Goal: Task Accomplishment & Management: Use online tool/utility

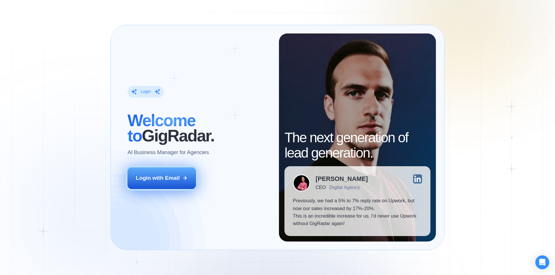
click at [178, 184] on button "Login with Email" at bounding box center [161, 178] width 69 height 21
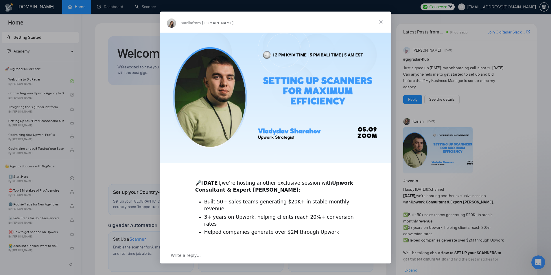
click at [382, 21] on span "Close" at bounding box center [380, 22] width 21 height 21
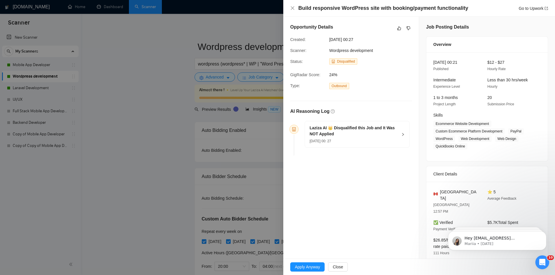
drag, startPoint x: 332, startPoint y: 11, endPoint x: 381, endPoint y: 15, distance: 49.3
click at [381, 15] on div "Build responsive WordPress site with booking/payment functionality Go to Upwork" at bounding box center [419, 8] width 272 height 17
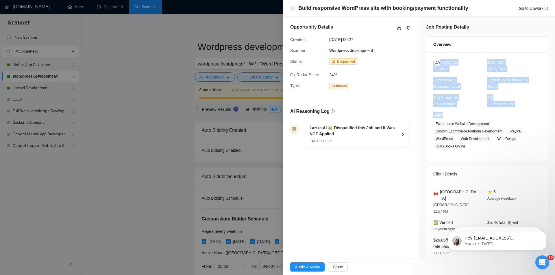
drag, startPoint x: 438, startPoint y: 61, endPoint x: 449, endPoint y: 158, distance: 97.5
click at [448, 125] on div "[DATE] 00:21 Published $12 - $27 Hourly Rate Intermediate Experience Level Less…" at bounding box center [486, 106] width 121 height 109
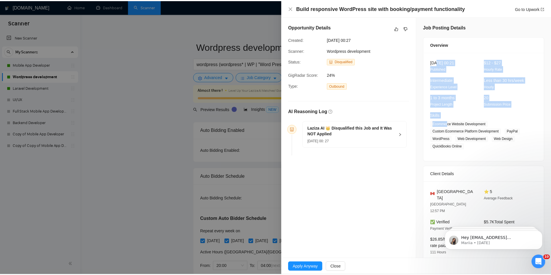
scroll to position [83, 0]
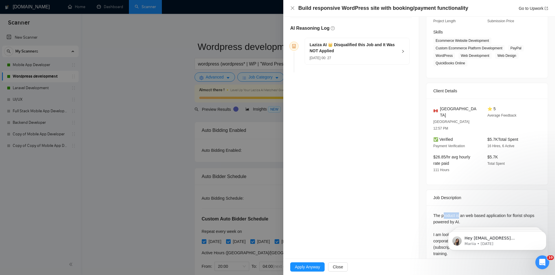
drag, startPoint x: 440, startPoint y: 203, endPoint x: 456, endPoint y: 203, distance: 15.6
click at [456, 213] on div "The product is an web based application for florist shops powered by AI. I am l…" at bounding box center [487, 235] width 108 height 45
click at [542, 233] on button "Dismiss notification" at bounding box center [545, 233] width 8 height 8
click at [543, 212] on icon "Dismiss notification" at bounding box center [544, 211] width 3 height 3
click at [543, 235] on icon "Dismiss notification" at bounding box center [544, 233] width 3 height 3
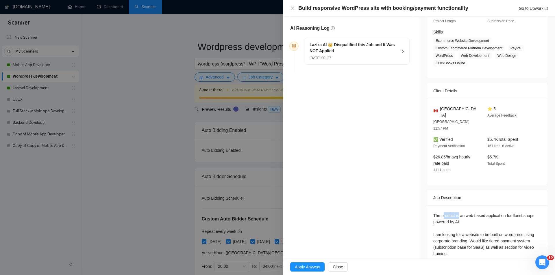
click at [454, 213] on div "The product is an web based application for florist shops powered by AI. I am l…" at bounding box center [487, 235] width 108 height 45
drag, startPoint x: 463, startPoint y: 201, endPoint x: 513, endPoint y: 203, distance: 49.5
click at [512, 213] on div "The product is an web based application for florist shops powered by AI. I am l…" at bounding box center [487, 235] width 108 height 45
drag, startPoint x: 438, startPoint y: 209, endPoint x: 455, endPoint y: 208, distance: 16.8
click at [455, 213] on div "The product is an web based application for florist shops powered by AI. I am l…" at bounding box center [487, 235] width 108 height 45
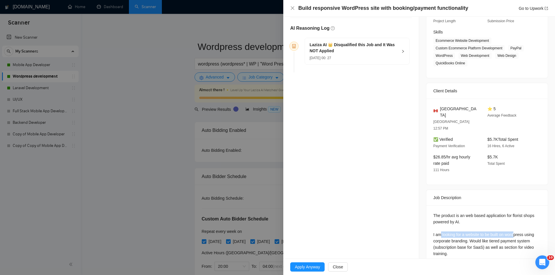
drag, startPoint x: 438, startPoint y: 222, endPoint x: 512, endPoint y: 221, distance: 73.7
click at [512, 221] on div "The product is an web based application for florist shops powered by AI. I am l…" at bounding box center [487, 235] width 108 height 45
drag, startPoint x: 440, startPoint y: 227, endPoint x: 451, endPoint y: 227, distance: 10.4
click at [451, 227] on div "The product is an web based application for florist shops powered by AI. I am l…" at bounding box center [487, 235] width 108 height 45
drag, startPoint x: 467, startPoint y: 227, endPoint x: 509, endPoint y: 227, distance: 41.6
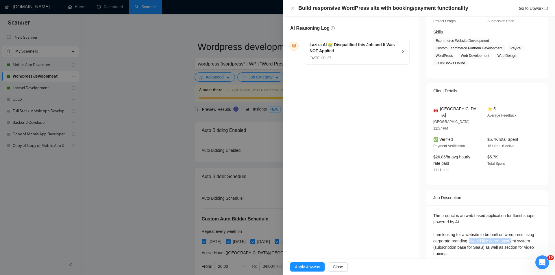
click at [509, 227] on div "The product is an web based application for florist shops powered by AI. I am l…" at bounding box center [487, 235] width 108 height 45
drag, startPoint x: 447, startPoint y: 233, endPoint x: 457, endPoint y: 233, distance: 10.1
click at [457, 233] on div "The product is an web based application for florist shops powered by AI. I am l…" at bounding box center [487, 235] width 108 height 45
drag, startPoint x: 483, startPoint y: 232, endPoint x: 508, endPoint y: 232, distance: 24.6
click at [508, 232] on div "The product is an web based application for florist shops powered by AI. I am l…" at bounding box center [487, 235] width 108 height 45
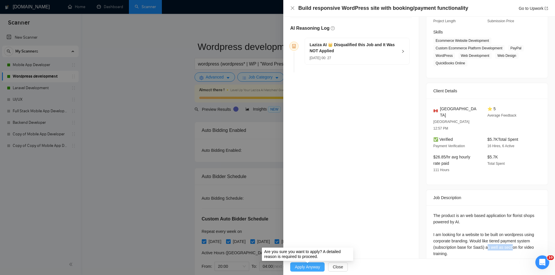
click at [319, 268] on span "Apply Anyway" at bounding box center [307, 267] width 25 height 6
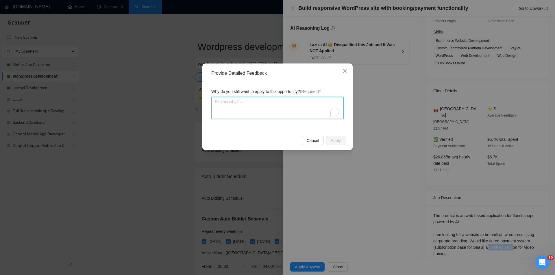
click at [268, 112] on textarea "To enrich screen reader interactions, please activate Accessibility in Grammarl…" at bounding box center [277, 108] width 132 height 22
type textarea "T"
type textarea "Th"
type textarea "Thi"
type textarea "This"
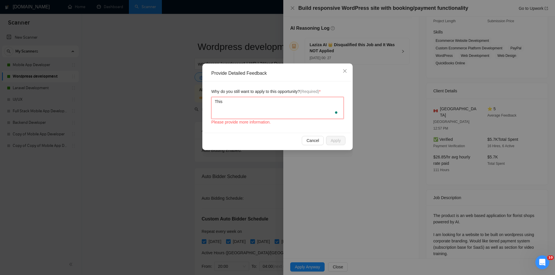
type textarea "Thisn"
type textarea "Thisni"
type textarea "Thisnis"
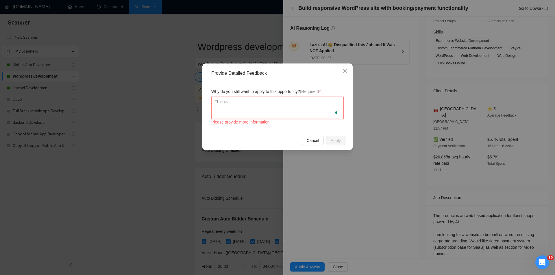
type textarea "Thisni"
type textarea "Thisn"
type textarea "This"
type textarea "This f"
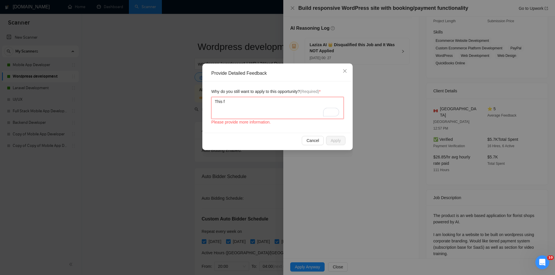
type textarea "This fi"
type textarea "This fit"
type textarea "This fits"
type textarea "This fits m"
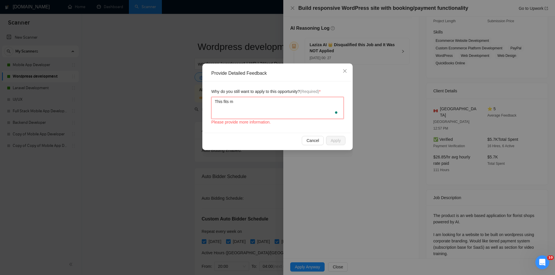
type textarea "This fits my"
type textarea "This fits my s"
type textarea "This fits my sk"
type textarea "This fits my ski"
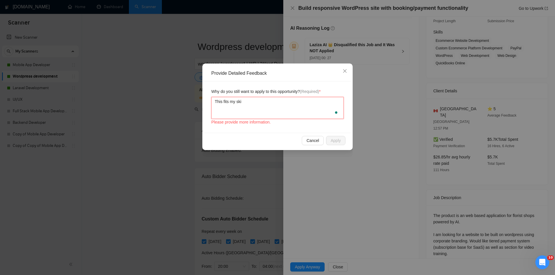
type textarea "This fits my skil"
type textarea "This fits my skill"
type textarea "This fits my skill s"
type textarea "This fits my skill se"
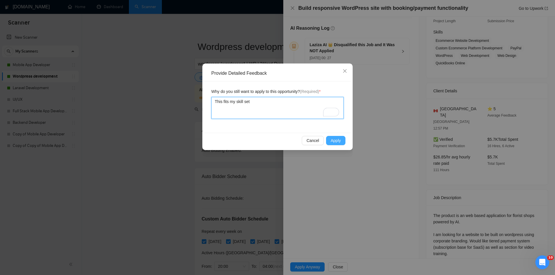
type textarea "This fits my skill set"
click at [337, 141] on span "Apply" at bounding box center [336, 141] width 10 height 6
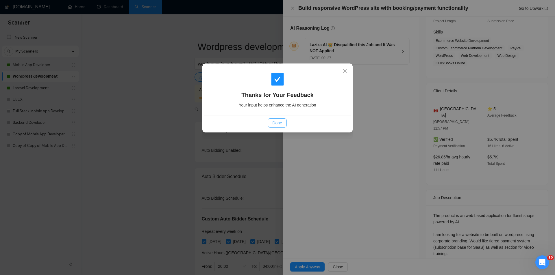
click at [279, 125] on span "Done" at bounding box center [277, 123] width 10 height 6
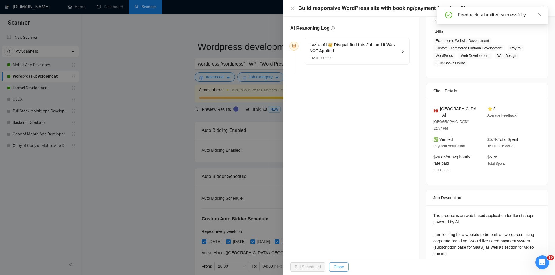
click at [338, 268] on span "Close" at bounding box center [339, 267] width 10 height 6
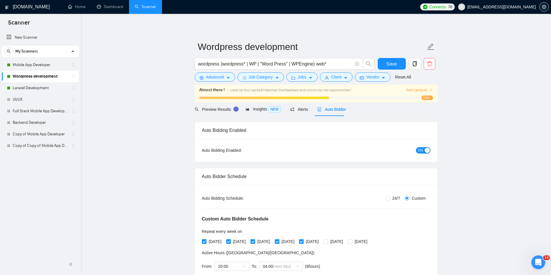
click at [418, 88] on span "Train Laziza AI" at bounding box center [419, 90] width 27 height 5
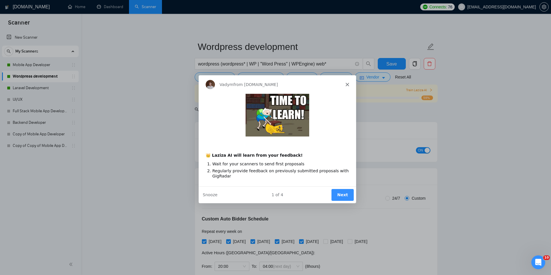
click at [345, 82] on div "Vadym from [DOMAIN_NAME]" at bounding box center [276, 84] width 157 height 18
click at [346, 84] on polygon "Close" at bounding box center [346, 84] width 3 height 3
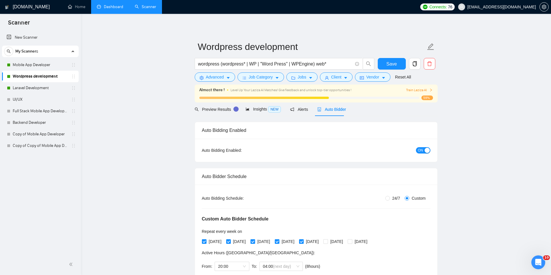
click at [110, 9] on link "Dashboard" at bounding box center [110, 6] width 26 height 5
